Goal: Task Accomplishment & Management: Manage account settings

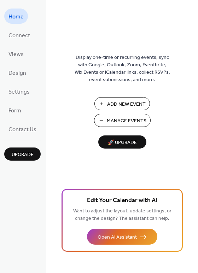
click at [13, 12] on span "Home" at bounding box center [16, 16] width 15 height 11
click at [20, 89] on span "Settings" at bounding box center [19, 91] width 21 height 11
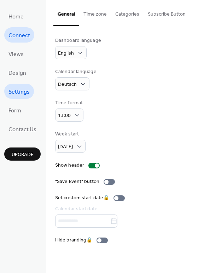
click at [17, 36] on span "Connect" at bounding box center [20, 35] width 22 height 11
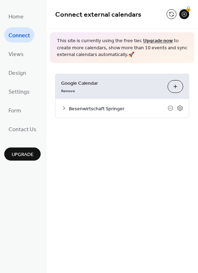
click at [176, 89] on button "Choose Calendars" at bounding box center [176, 86] width 16 height 13
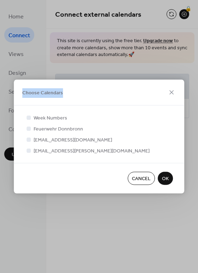
drag, startPoint x: 150, startPoint y: 87, endPoint x: 87, endPoint y: 70, distance: 65.4
click at [87, 70] on div "Choose Calendars Week Numbers Feuerwehr Donnbronn info@bihlmayer.de micha.moehl…" at bounding box center [99, 136] width 198 height 273
click at [172, 95] on icon at bounding box center [172, 92] width 9 height 9
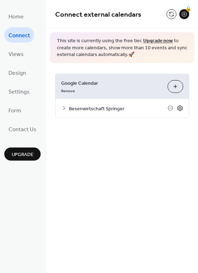
click at [182, 109] on icon at bounding box center [180, 108] width 6 height 6
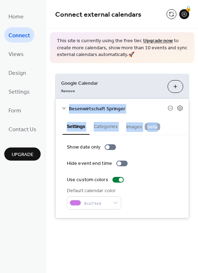
drag, startPoint x: 196, startPoint y: 77, endPoint x: 197, endPoint y: 121, distance: 44.3
click at [197, 121] on div "Google Calendar Remove Choose Calendars Besenwirtschaft Springer Settings Categ…" at bounding box center [122, 146] width 152 height 166
click at [174, 81] on button "Choose Calendars" at bounding box center [176, 86] width 16 height 13
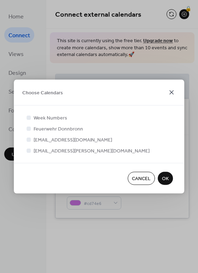
click at [173, 91] on icon at bounding box center [172, 92] width 9 height 9
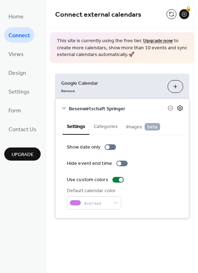
click at [180, 109] on icon at bounding box center [180, 108] width 6 height 6
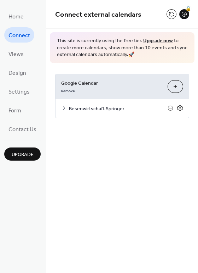
click at [180, 109] on icon at bounding box center [180, 108] width 6 height 6
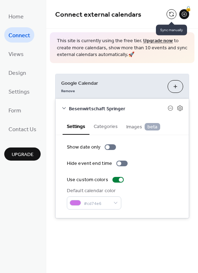
click at [172, 15] on button at bounding box center [172, 14] width 10 height 10
click at [171, 15] on button at bounding box center [172, 14] width 10 height 10
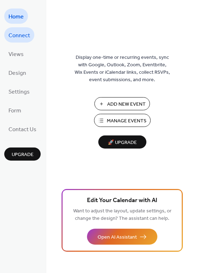
click at [22, 33] on span "Connect" at bounding box center [20, 35] width 22 height 11
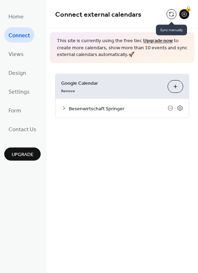
click at [171, 12] on button at bounding box center [172, 14] width 10 height 10
click at [157, 109] on span "Besenwirtschaft Springer" at bounding box center [118, 108] width 99 height 7
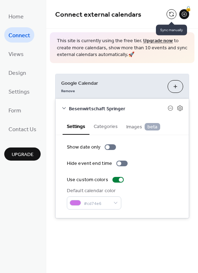
click at [170, 12] on button at bounding box center [172, 14] width 10 height 10
click at [174, 14] on button at bounding box center [172, 14] width 10 height 10
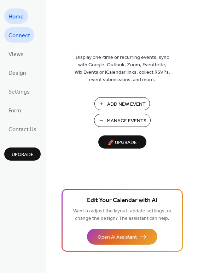
click at [20, 41] on ul "Home Connect Views Design Settings Form Contact Us" at bounding box center [22, 73] width 36 height 128
click at [20, 41] on span "Connect" at bounding box center [20, 35] width 22 height 11
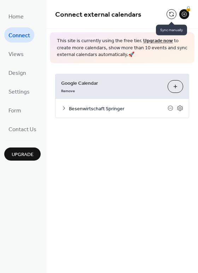
click at [170, 13] on button at bounding box center [172, 14] width 10 height 10
click at [175, 12] on button at bounding box center [172, 14] width 10 height 10
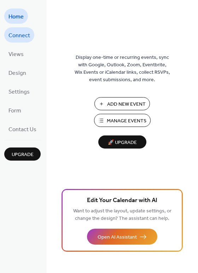
click at [21, 36] on span "Connect" at bounding box center [20, 35] width 22 height 11
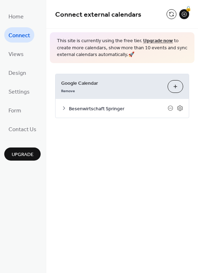
click at [127, 109] on span "Besenwirtschaft Springer" at bounding box center [118, 108] width 99 height 7
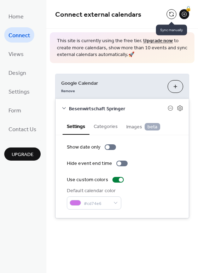
click at [172, 13] on button at bounding box center [172, 14] width 10 height 10
click at [173, 14] on button at bounding box center [172, 14] width 10 height 10
